Goal: Check status: Check status

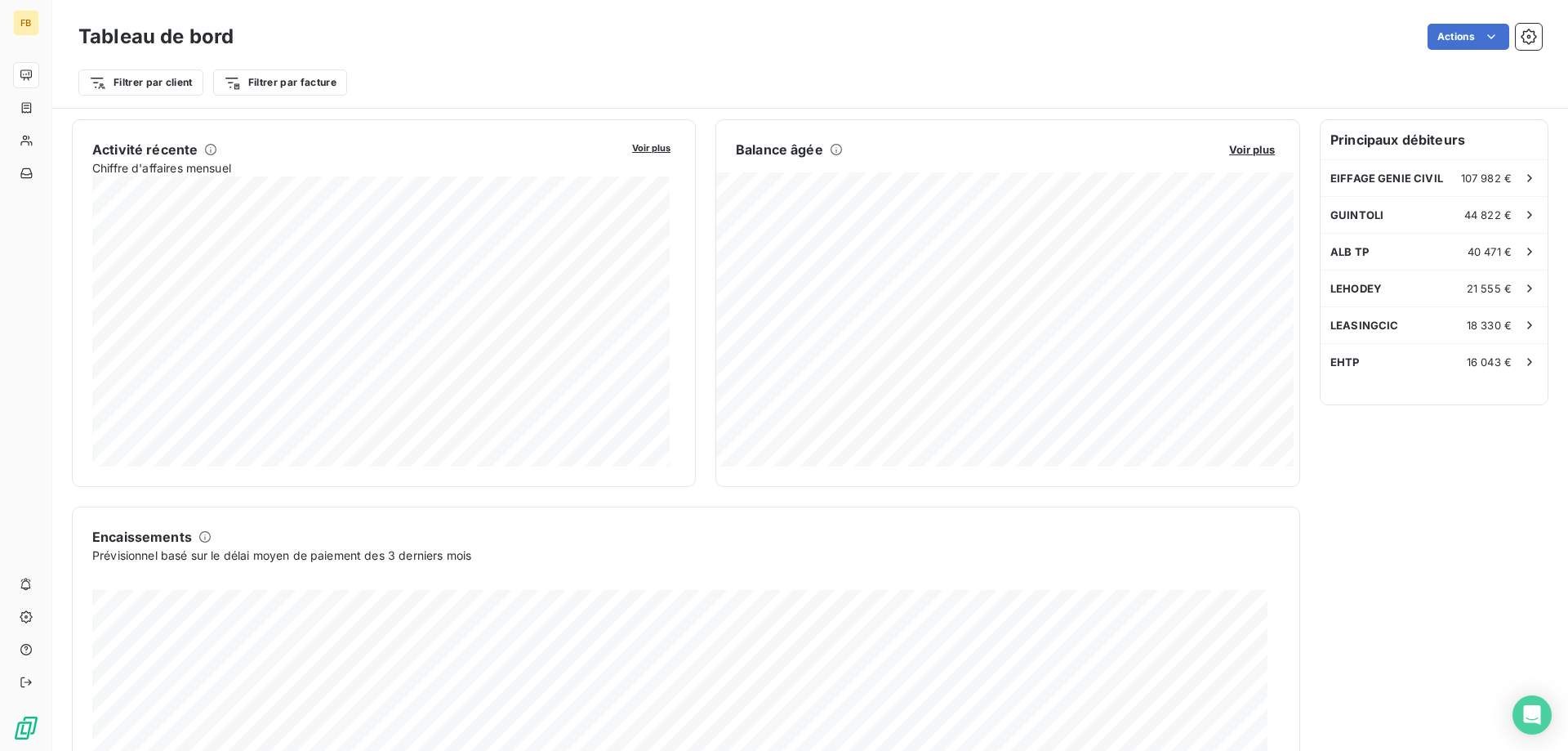
scroll to position [328, 0]
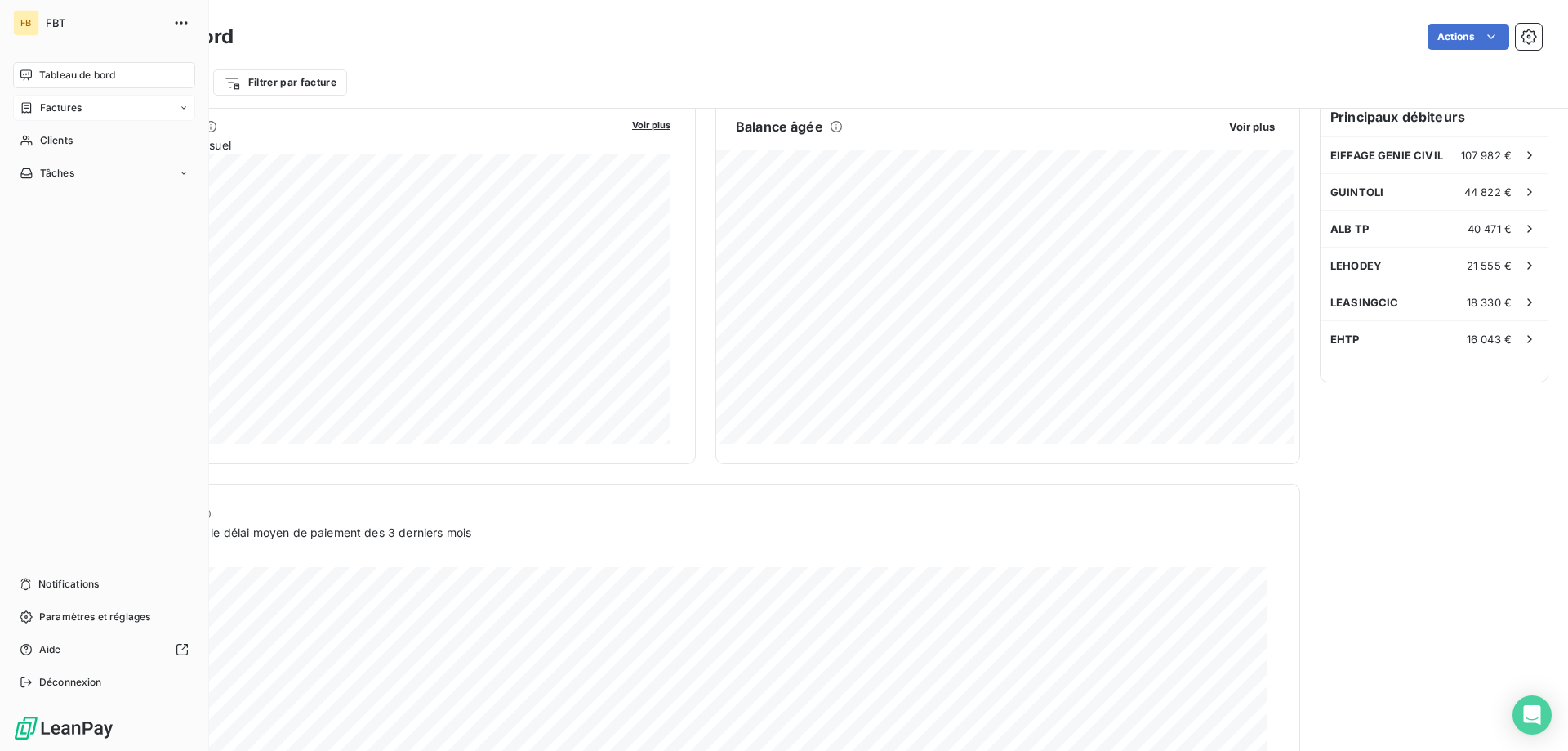
click at [45, 110] on span "Factures" at bounding box center [60, 108] width 41 height 15
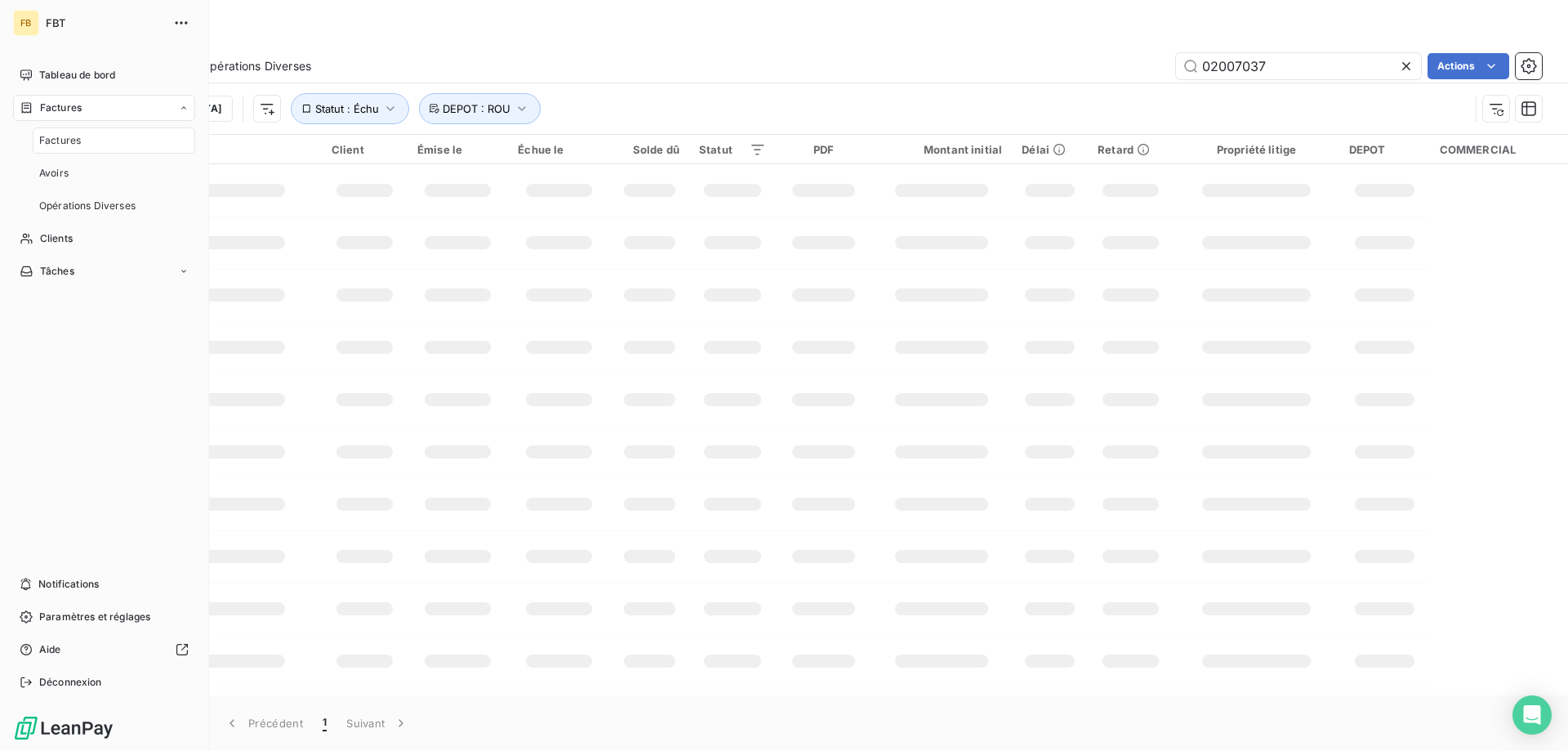
click at [49, 133] on span "Factures" at bounding box center [60, 140] width 41 height 15
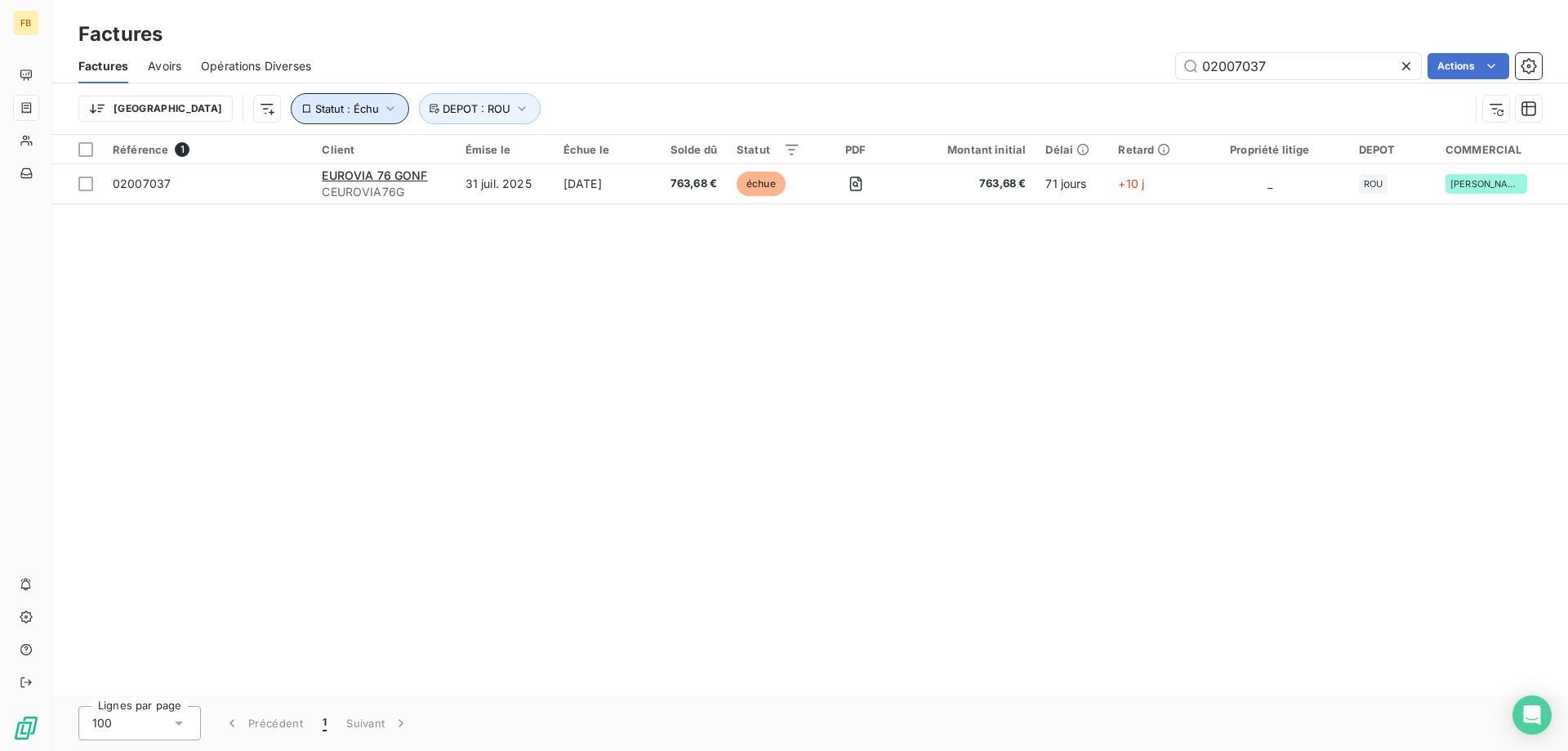
click at [315, 110] on span "Statut : Échu" at bounding box center [347, 109] width 64 height 13
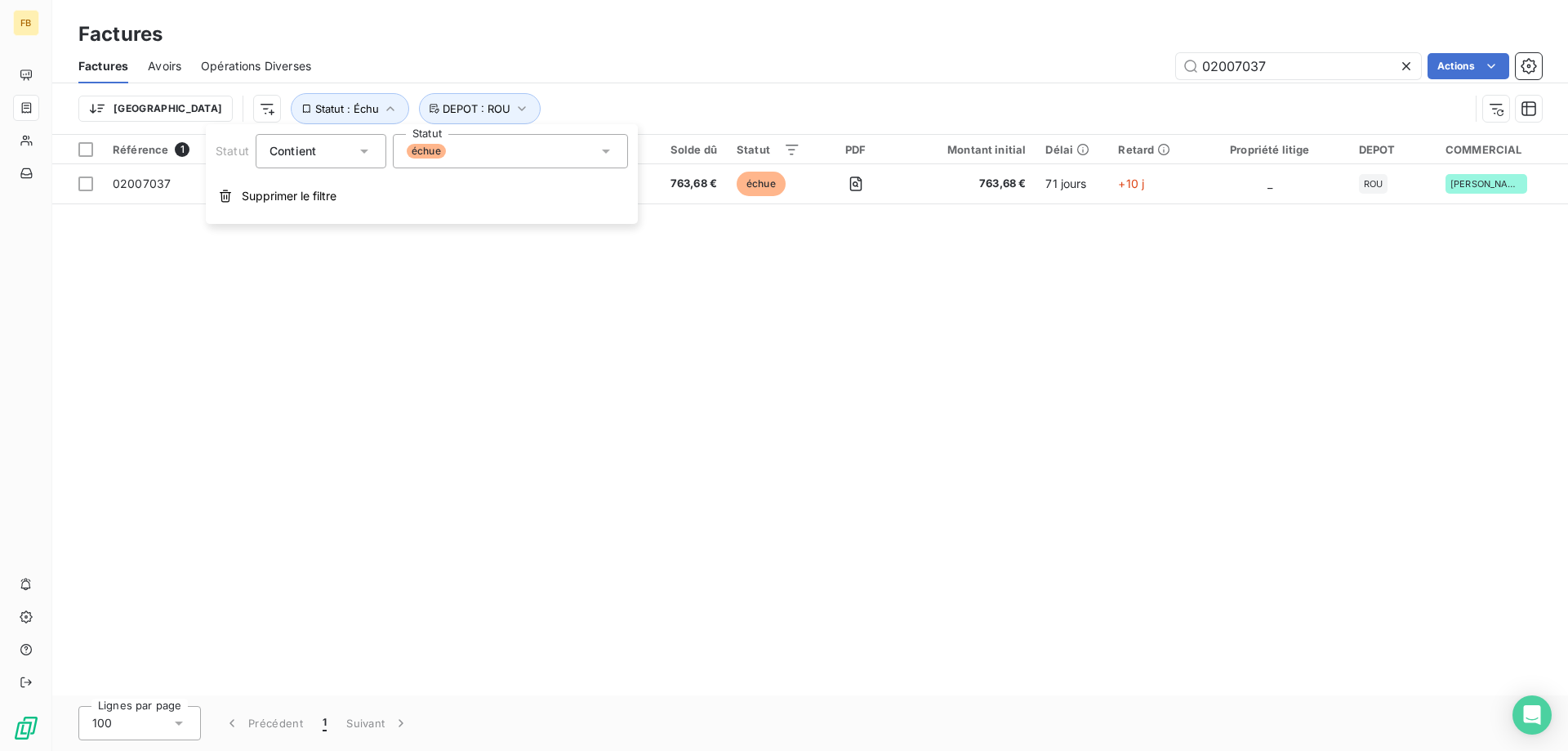
click at [1414, 63] on div at bounding box center [1410, 66] width 23 height 26
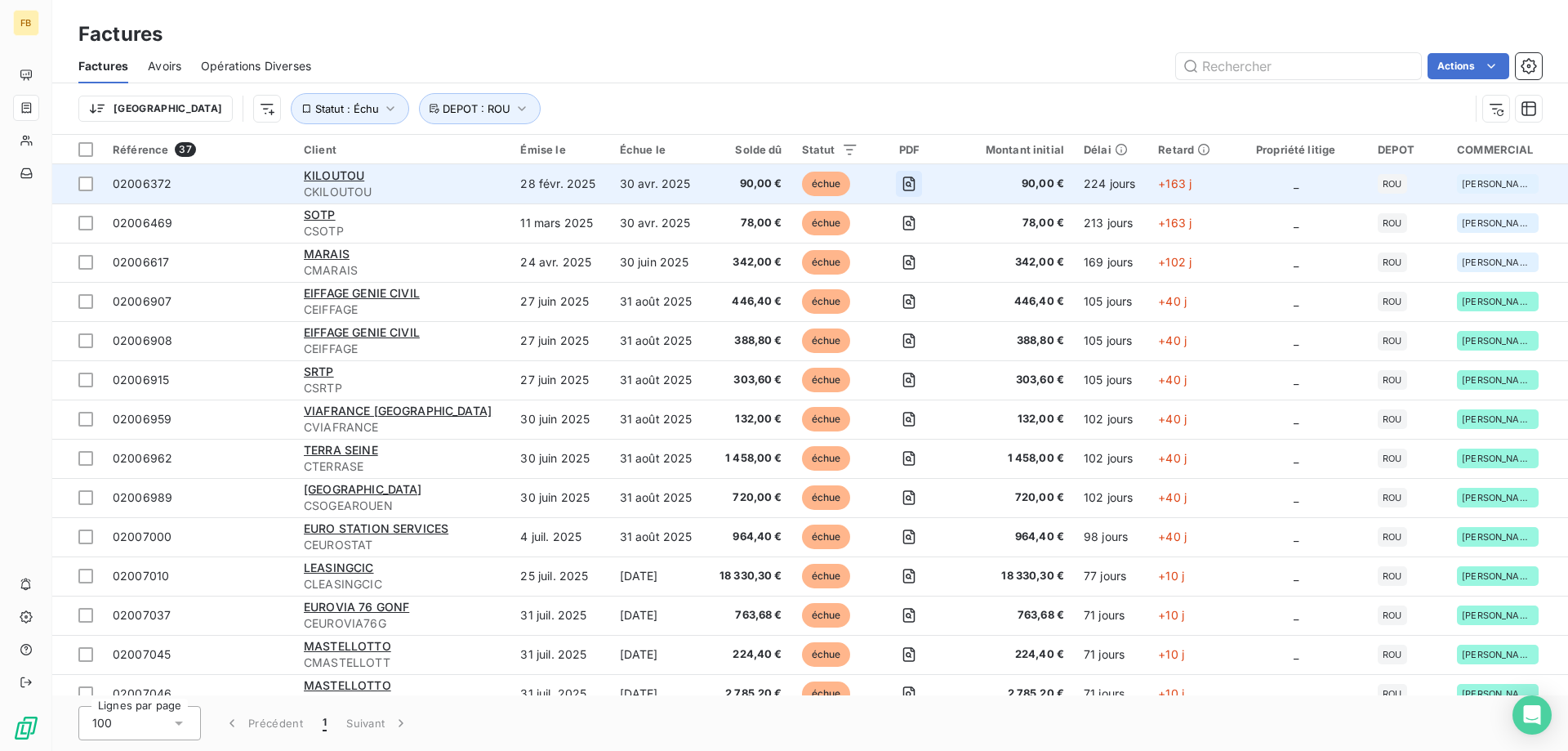
click at [906, 186] on icon "button" at bounding box center [909, 184] width 6 height 6
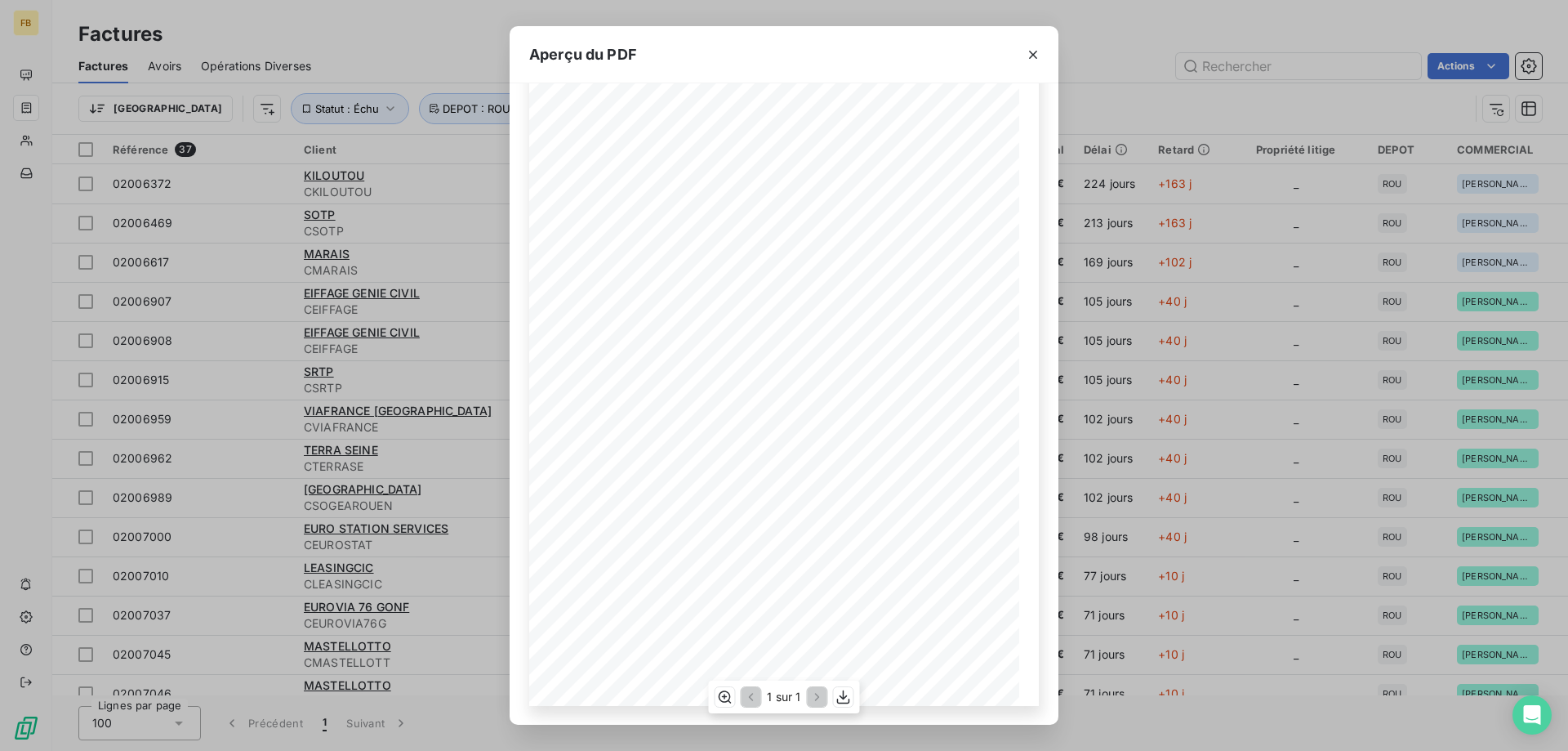
scroll to position [92, 0]
click at [1037, 50] on icon "button" at bounding box center [1033, 54] width 17 height 17
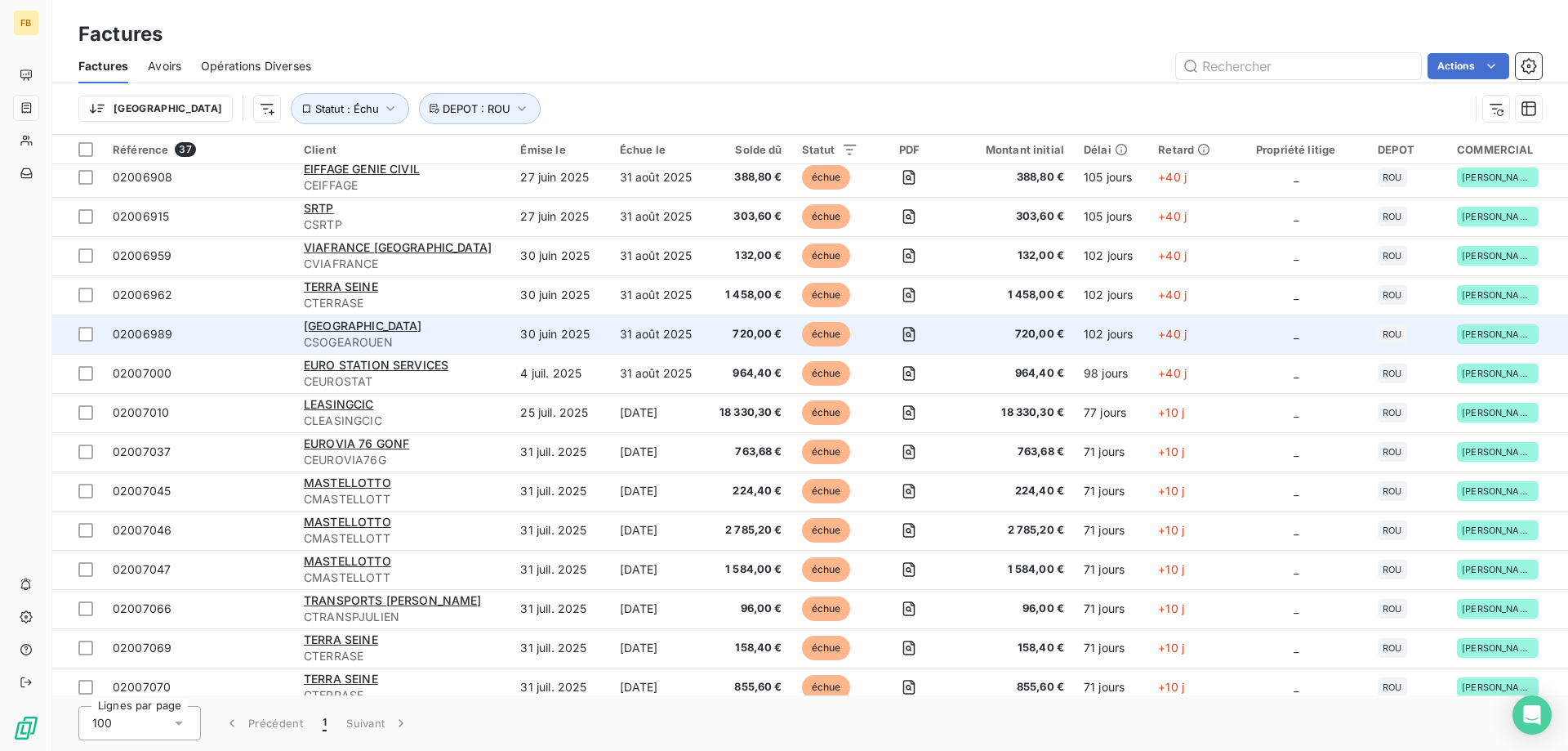
scroll to position [0, 0]
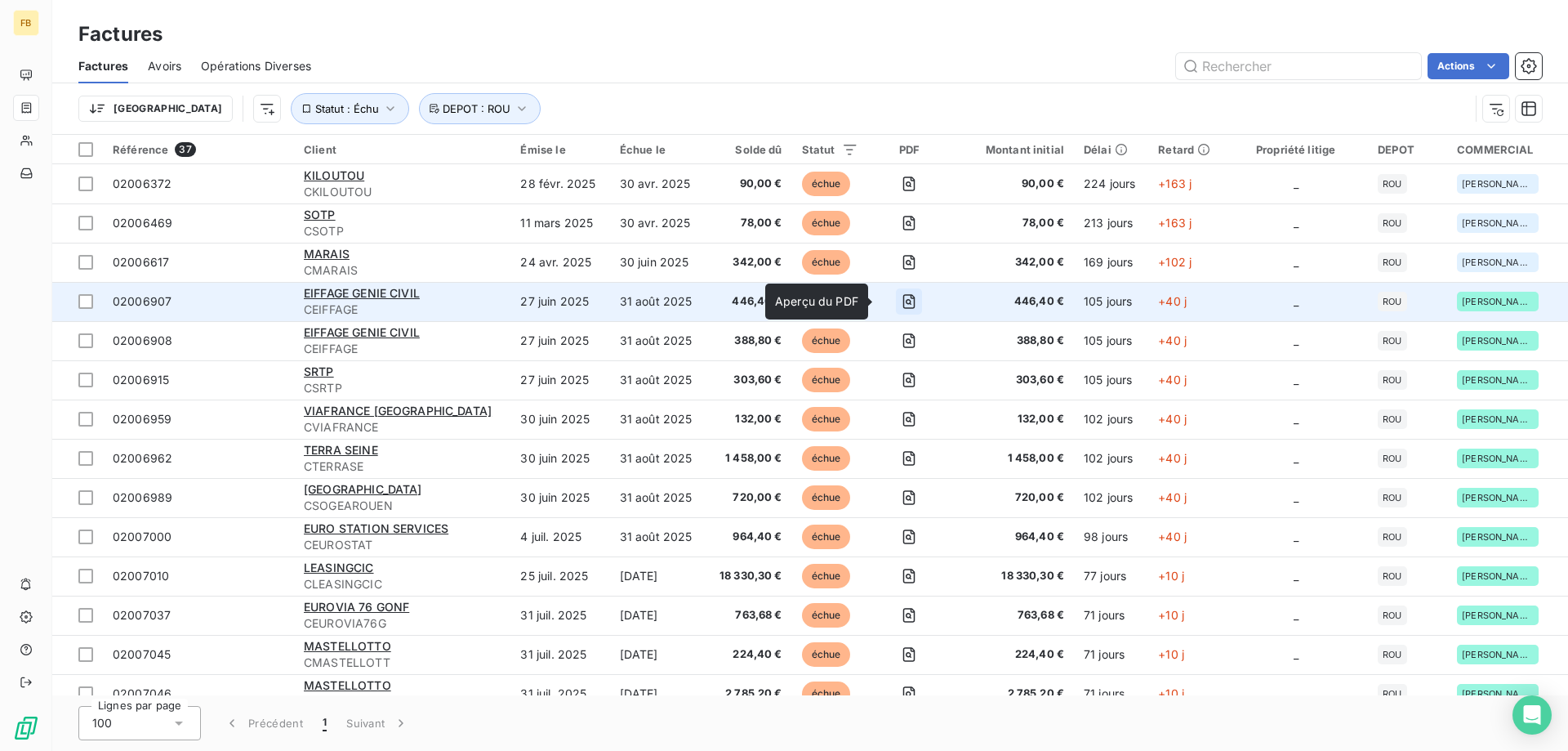
click at [906, 304] on icon "button" at bounding box center [909, 301] width 6 height 6
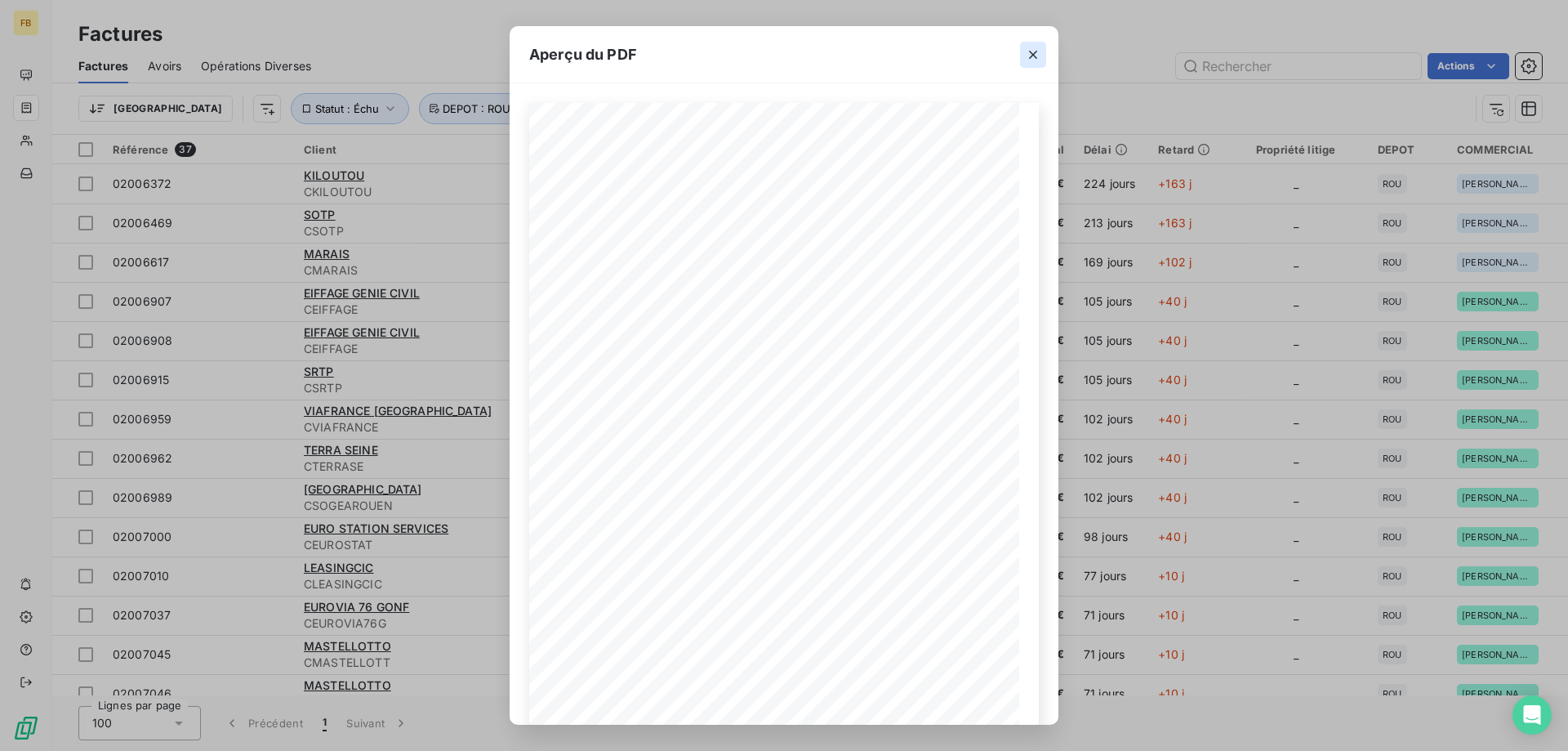
click at [1027, 57] on icon "button" at bounding box center [1033, 54] width 17 height 17
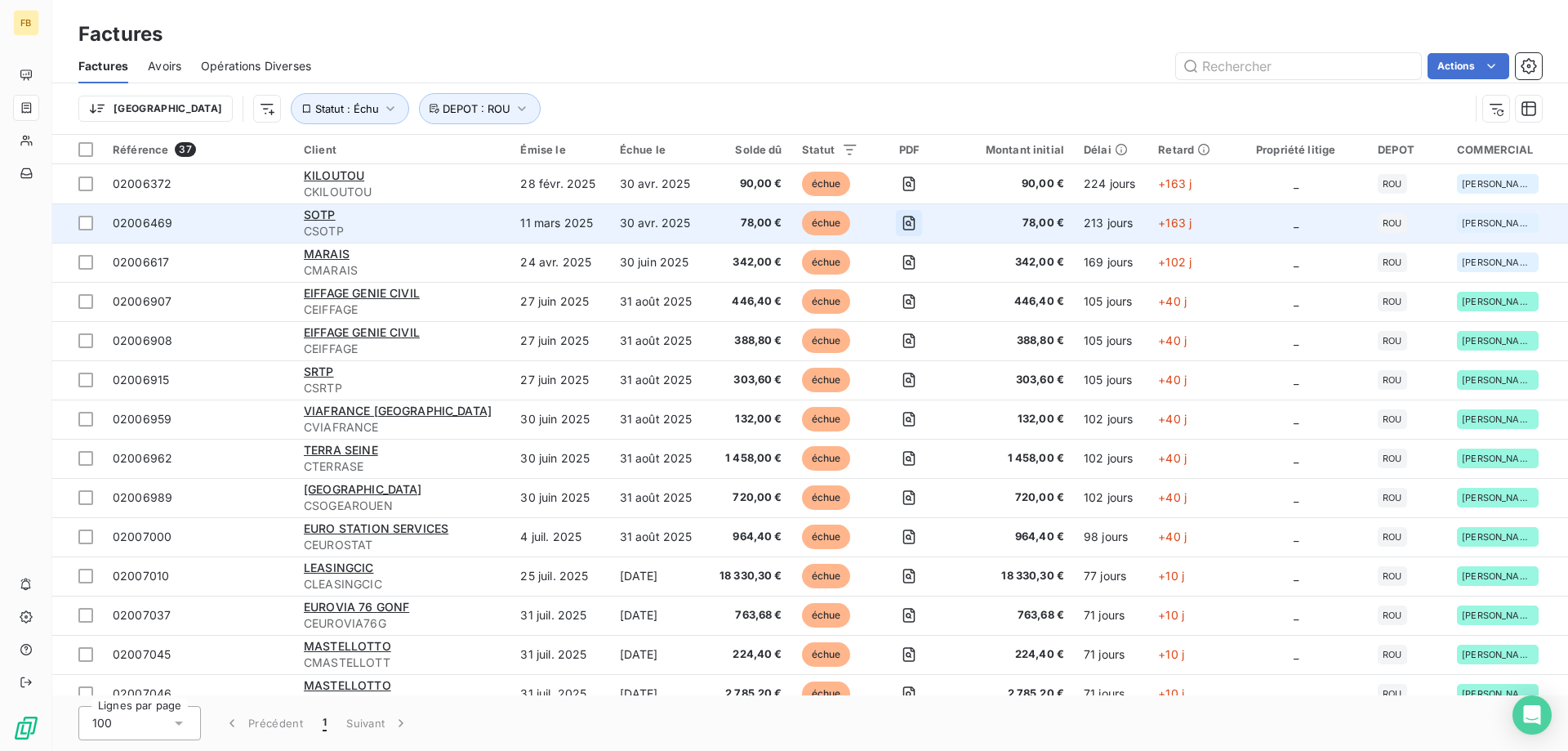
click at [904, 217] on icon "button" at bounding box center [909, 223] width 12 height 15
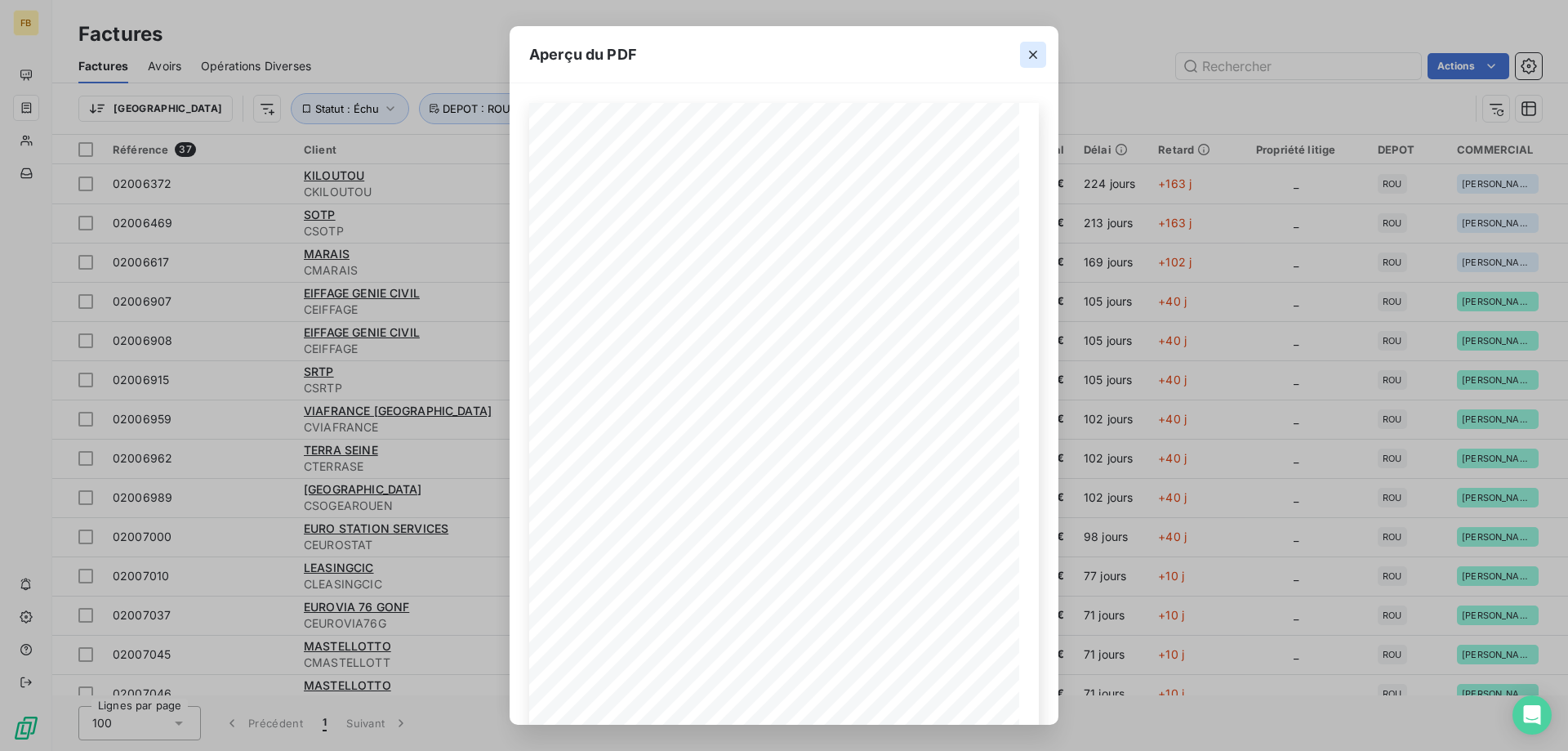
click at [1034, 56] on icon "button" at bounding box center [1033, 54] width 17 height 17
